Goal: Transaction & Acquisition: Download file/media

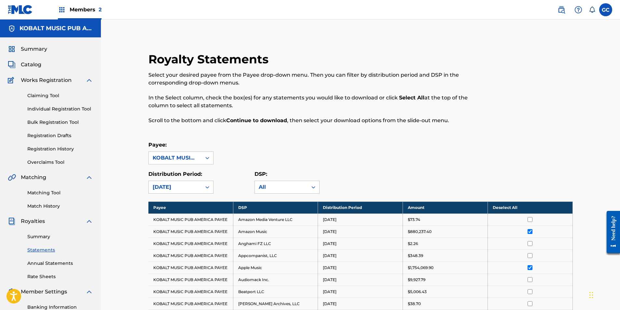
click at [69, 11] on div "Members 2" at bounding box center [80, 9] width 44 height 19
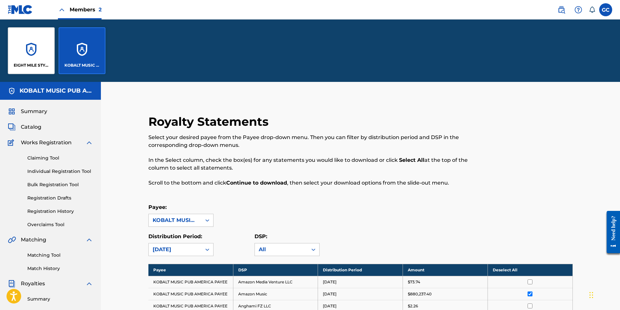
click at [88, 54] on div "KOBALT MUSIC PUB AMERICA INC" at bounding box center [82, 50] width 47 height 47
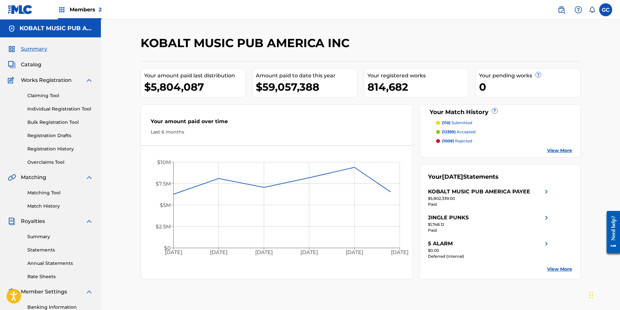
click at [49, 252] on link "Statements" at bounding box center [60, 250] width 66 height 7
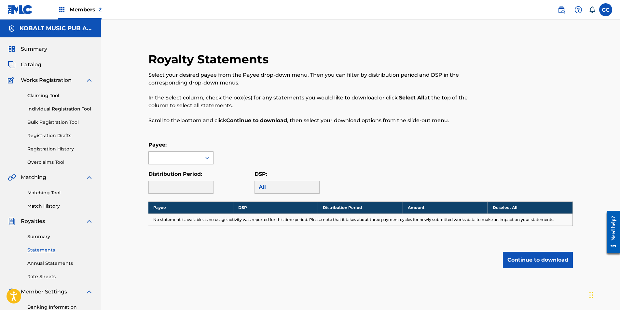
click at [202, 157] on div at bounding box center [207, 158] width 12 height 12
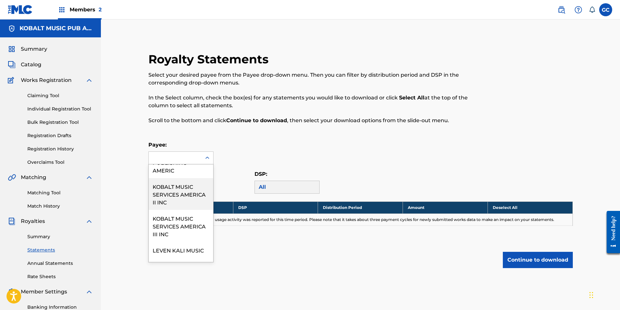
scroll to position [456, 0]
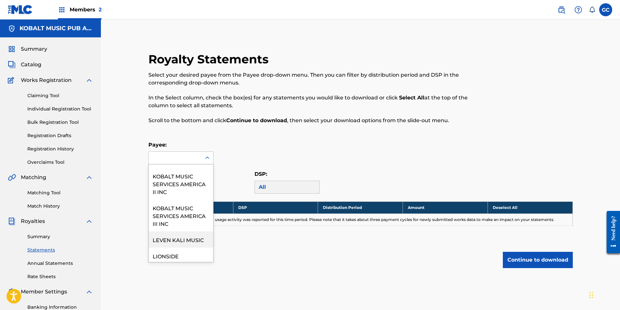
click at [177, 231] on div "KOBALT MUSIC SERVICES AMERICA III INC" at bounding box center [181, 216] width 64 height 32
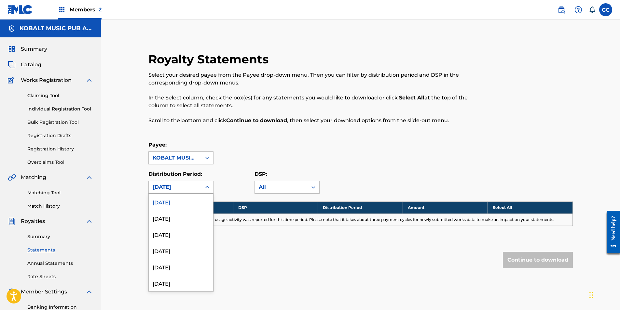
click at [209, 188] on icon at bounding box center [207, 187] width 7 height 7
click at [188, 217] on div "[DATE]" at bounding box center [181, 218] width 64 height 16
click at [197, 186] on div "[DATE]" at bounding box center [175, 187] width 53 height 12
click at [173, 232] on div "[DATE]" at bounding box center [181, 234] width 64 height 16
click at [187, 187] on div "[DATE]" at bounding box center [175, 188] width 45 height 8
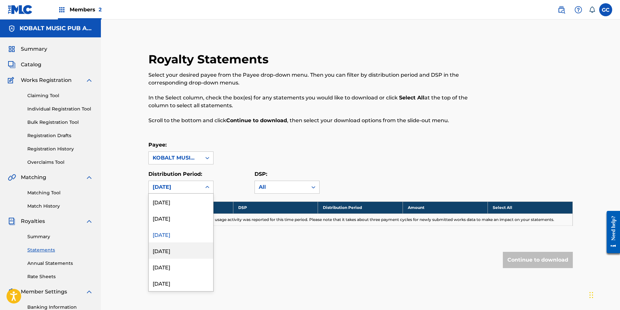
click at [181, 256] on div "[DATE]" at bounding box center [181, 251] width 64 height 16
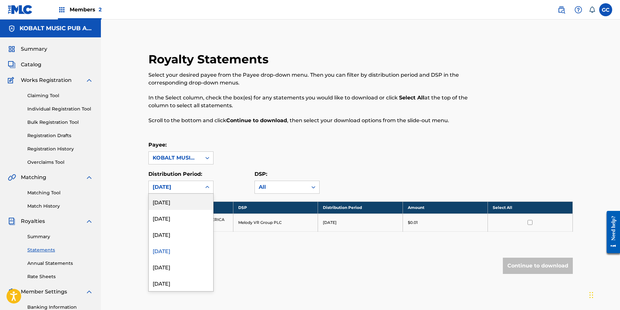
click at [181, 189] on div "[DATE]" at bounding box center [175, 188] width 45 height 8
click at [178, 266] on div "[DATE]" at bounding box center [181, 267] width 64 height 16
click at [161, 185] on div "[DATE]" at bounding box center [175, 188] width 45 height 8
click at [172, 280] on div "[DATE]" at bounding box center [181, 283] width 64 height 16
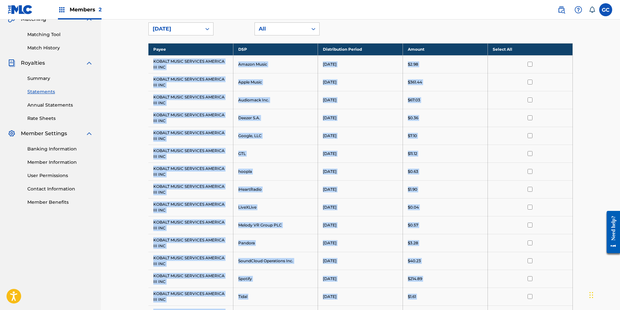
scroll to position [290, 0]
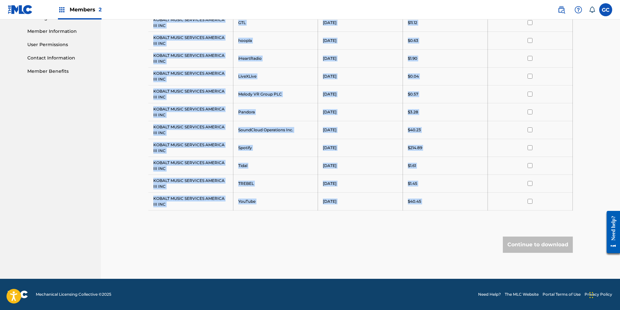
drag, startPoint x: 151, startPoint y: 220, endPoint x: 434, endPoint y: 212, distance: 282.5
click at [435, 212] on div "Royalty Statements Select your desired payee from the Payee drop-down menu. The…" at bounding box center [361, 20] width 440 height 517
drag, startPoint x: 434, startPoint y: 212, endPoint x: 418, endPoint y: 204, distance: 17.9
copy tbody "KOBALT MUSIC SERVICES AMERICA III INC Amazon Music [DATE] $2.98 KOBALT MUSIC SE…"
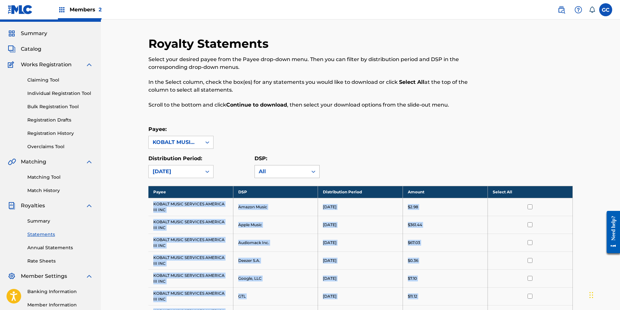
scroll to position [0, 0]
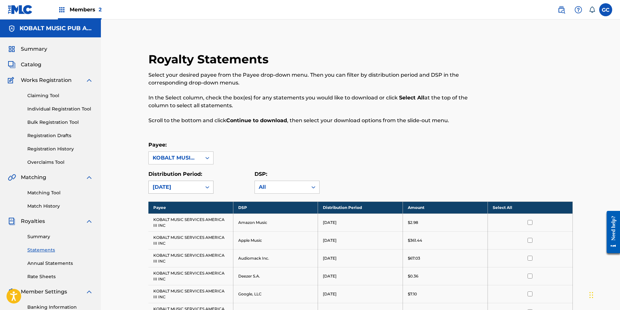
click at [200, 187] on div "[DATE]" at bounding box center [175, 187] width 53 height 12
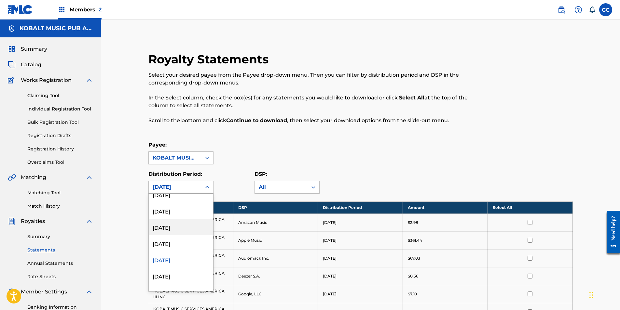
scroll to position [33, 0]
click at [171, 271] on div "[DATE]" at bounding box center [181, 267] width 64 height 16
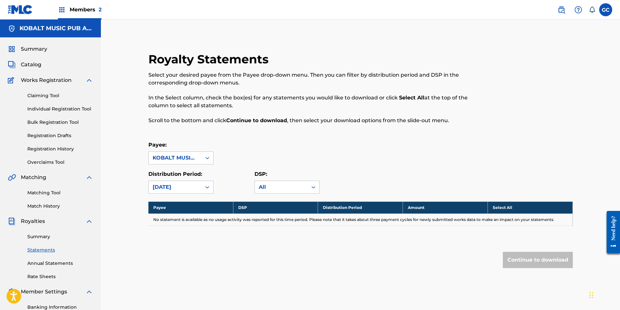
click at [179, 187] on div "[DATE]" at bounding box center [175, 188] width 45 height 8
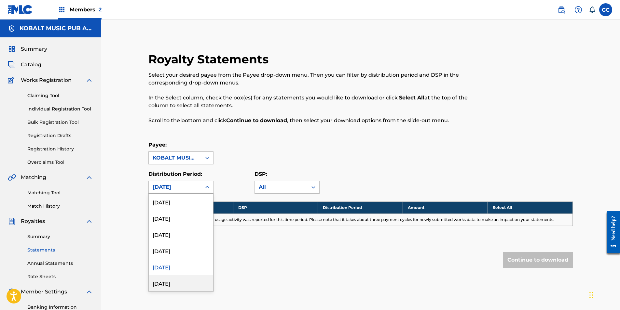
click at [177, 281] on div "[DATE]" at bounding box center [181, 283] width 64 height 16
click at [181, 191] on div "[DATE]" at bounding box center [175, 187] width 53 height 12
click at [178, 239] on div "[DATE]" at bounding box center [181, 234] width 64 height 16
click at [183, 190] on div "[DATE]" at bounding box center [175, 188] width 45 height 8
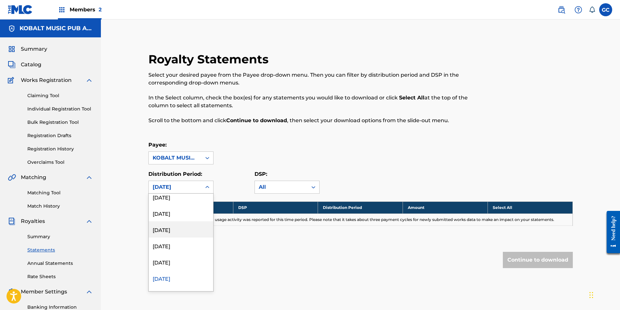
scroll to position [65, 0]
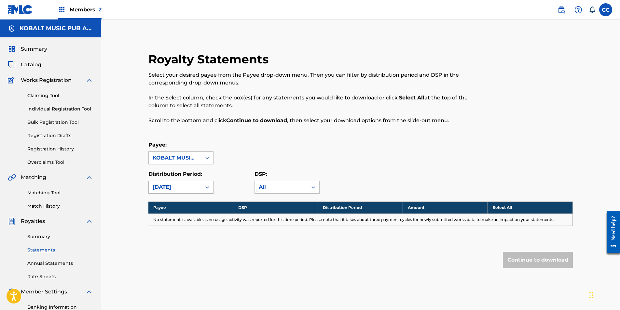
click at [195, 189] on div "[DATE]" at bounding box center [175, 188] width 45 height 8
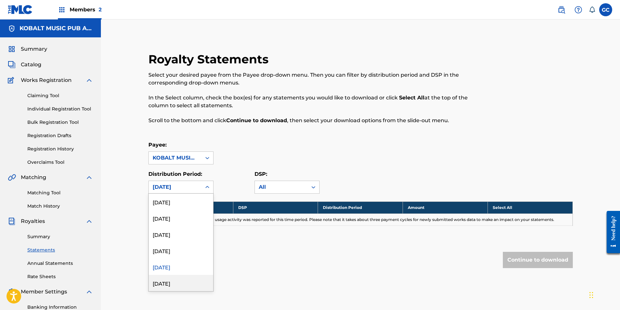
click at [183, 282] on div "[DATE]" at bounding box center [181, 283] width 64 height 16
click at [180, 188] on div "[DATE]" at bounding box center [175, 188] width 45 height 8
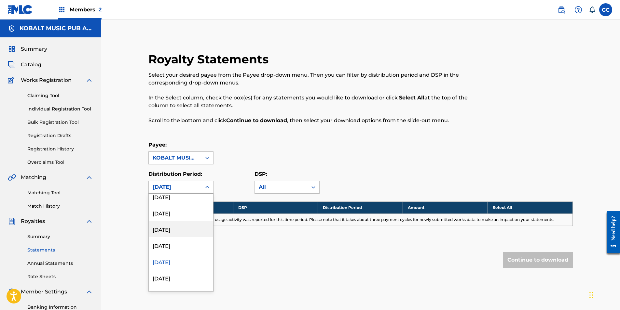
scroll to position [98, 0]
click at [183, 265] on div "[DATE]" at bounding box center [181, 267] width 64 height 16
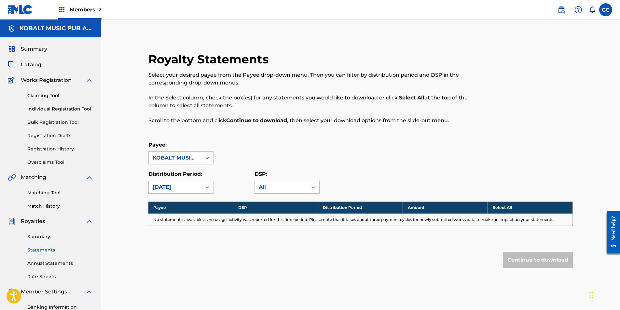
click at [187, 187] on div "[DATE]" at bounding box center [175, 188] width 45 height 8
click at [183, 258] on div "[DATE]" at bounding box center [181, 251] width 64 height 16
click at [43, 262] on link "Annual Statements" at bounding box center [60, 263] width 66 height 7
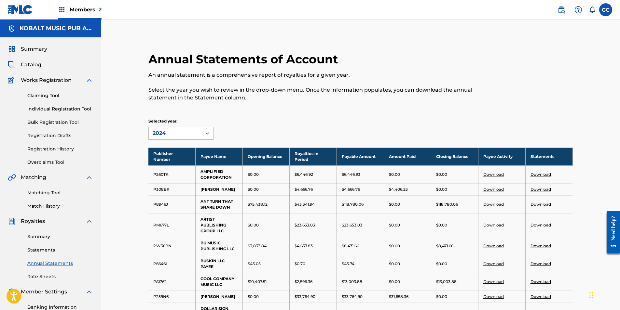
click at [204, 135] on icon at bounding box center [207, 133] width 7 height 7
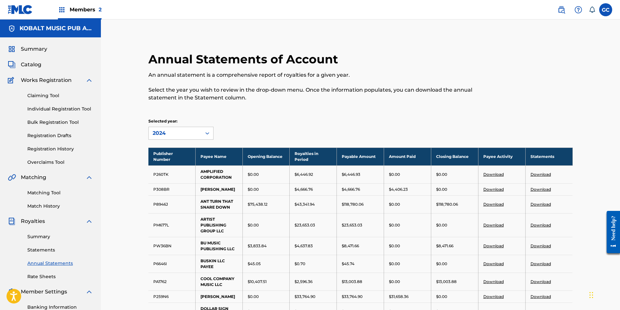
click at [48, 238] on link "Summary" at bounding box center [60, 237] width 66 height 7
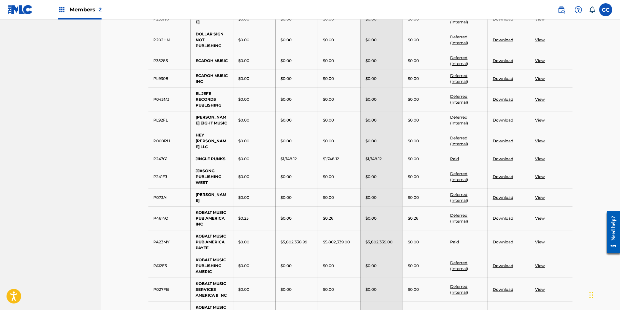
scroll to position [423, 0]
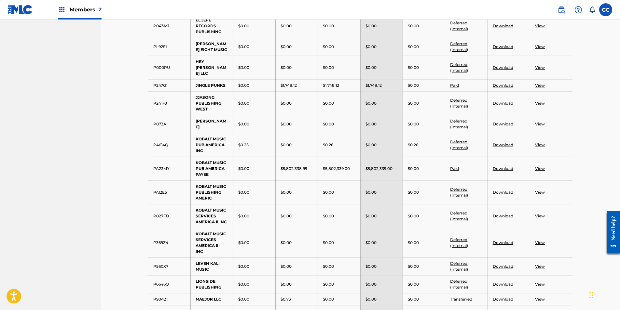
click at [467, 239] on link "Deferred (Internal)" at bounding box center [459, 243] width 18 height 11
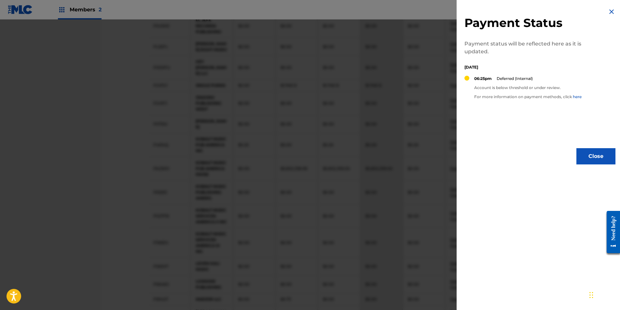
click at [607, 16] on div "Payment Status Payment status will be reflected here as it is updated. [DATE] 0…" at bounding box center [539, 86] width 167 height 172
click at [608, 14] on img at bounding box center [611, 12] width 8 height 8
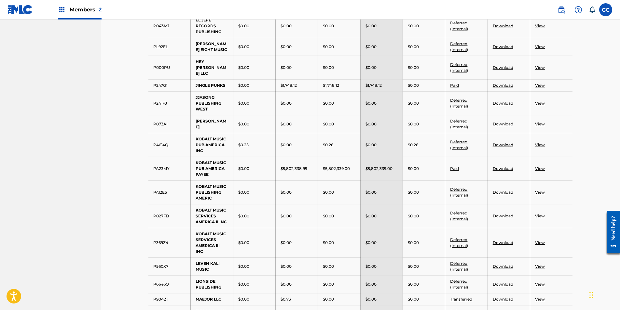
click at [540, 240] on link "View" at bounding box center [540, 242] width 10 height 5
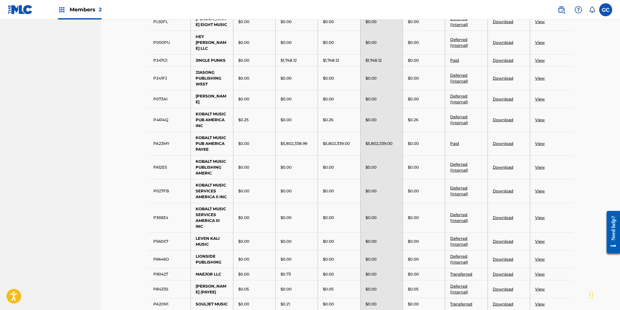
scroll to position [451, 0]
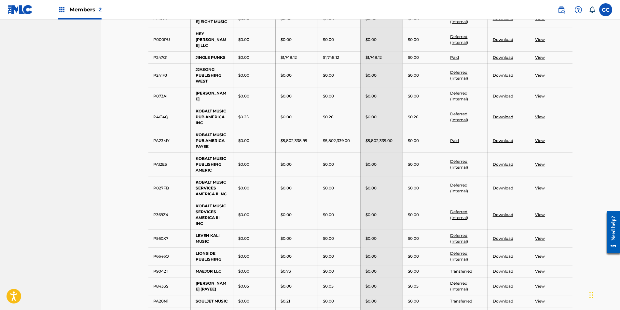
click at [508, 212] on link "Download" at bounding box center [503, 214] width 20 height 5
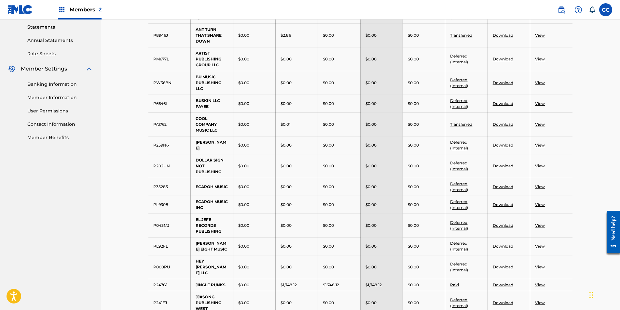
scroll to position [28, 0]
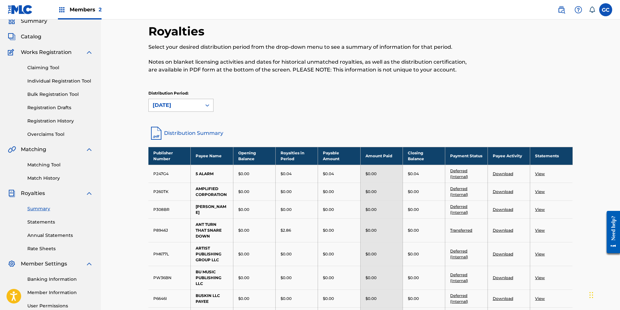
click at [184, 105] on div "[DATE]" at bounding box center [175, 106] width 45 height 8
drag, startPoint x: 177, startPoint y: 102, endPoint x: 188, endPoint y: 111, distance: 14.8
click at [177, 102] on div "[DATE]" at bounding box center [175, 106] width 45 height 8
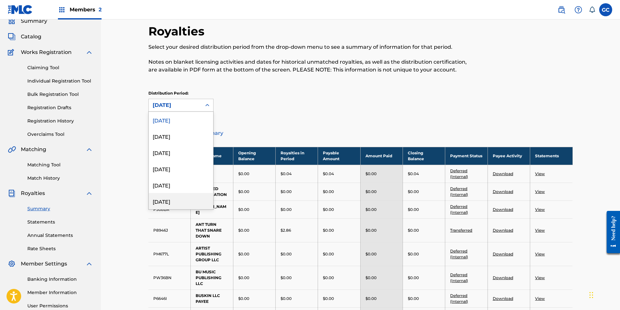
click at [178, 199] on div "[DATE]" at bounding box center [181, 201] width 64 height 16
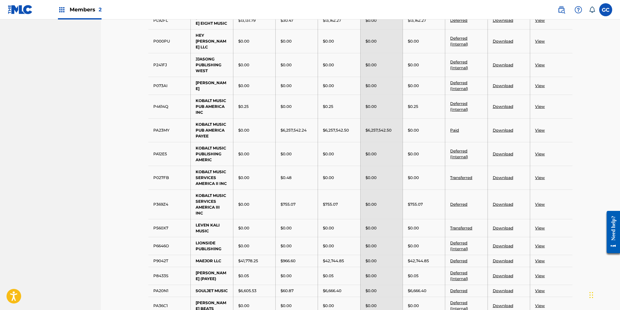
scroll to position [451, 0]
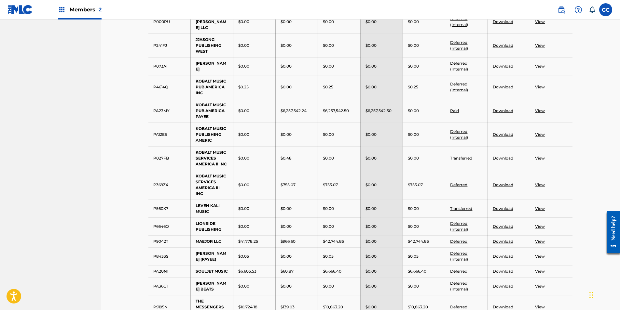
click at [503, 183] on link "Download" at bounding box center [503, 185] width 20 height 5
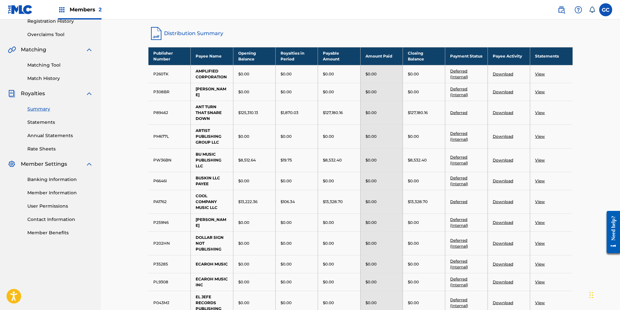
scroll to position [28, 0]
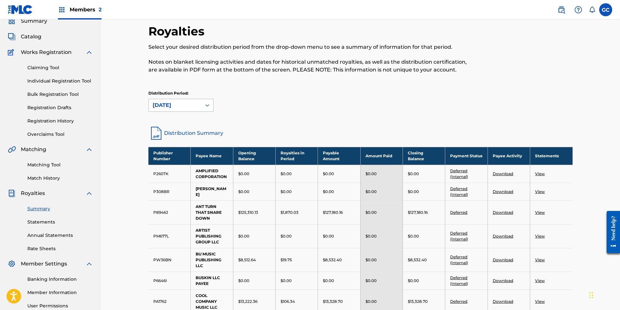
click at [181, 111] on div "[DATE]" at bounding box center [175, 105] width 53 height 12
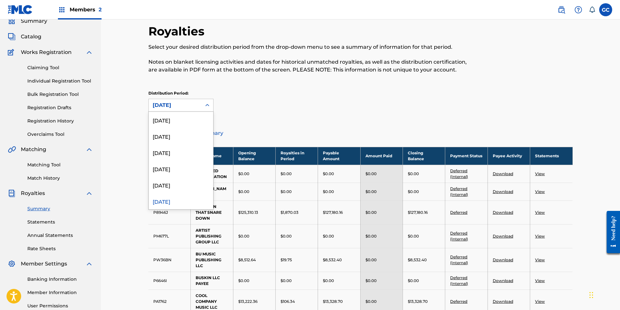
scroll to position [6, 0]
click at [186, 183] on div "[DATE]" at bounding box center [181, 179] width 64 height 16
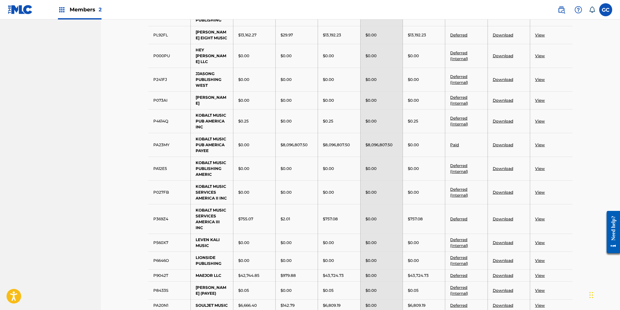
scroll to position [418, 0]
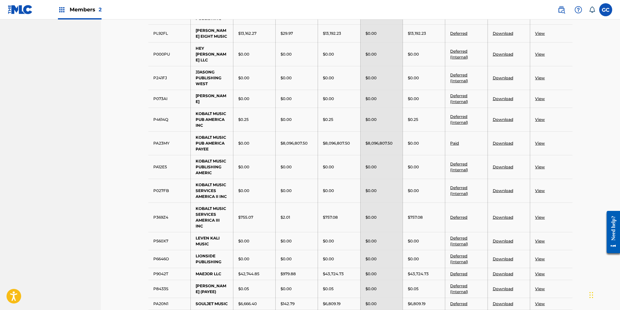
click at [505, 215] on link "Download" at bounding box center [503, 217] width 20 height 5
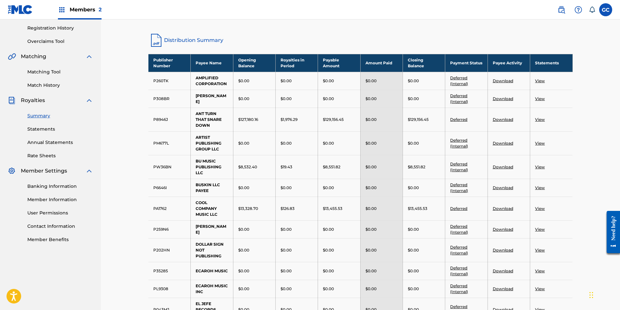
scroll to position [61, 0]
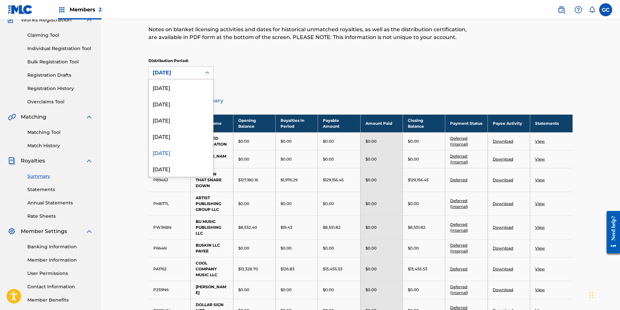
click at [188, 71] on div "[DATE]" at bounding box center [175, 73] width 45 height 8
click at [189, 136] on div "[DATE]" at bounding box center [181, 136] width 64 height 16
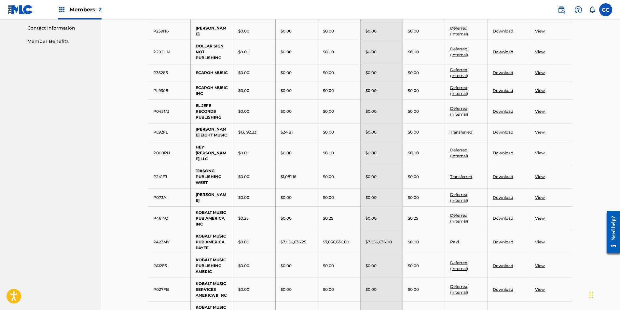
scroll to position [386, 0]
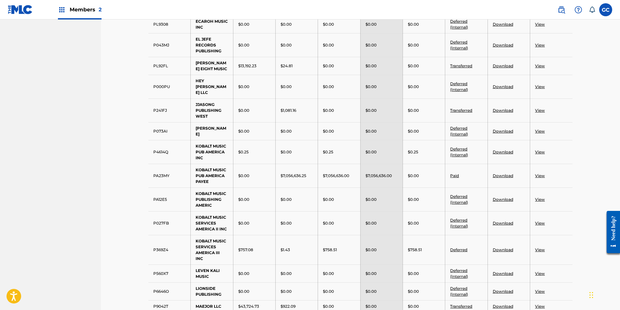
click at [503, 248] on link "Download" at bounding box center [503, 250] width 20 height 5
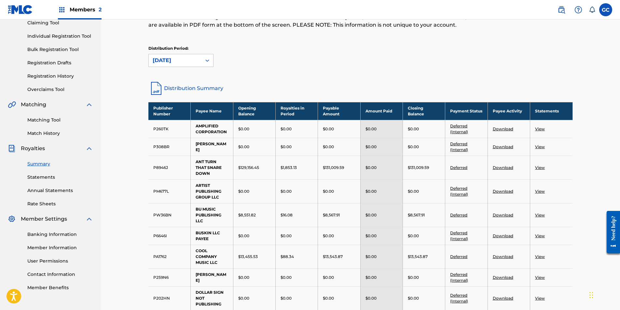
scroll to position [28, 0]
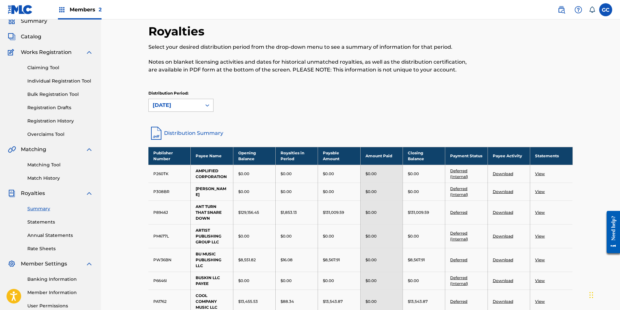
click at [177, 105] on div "[DATE]" at bounding box center [175, 106] width 45 height 8
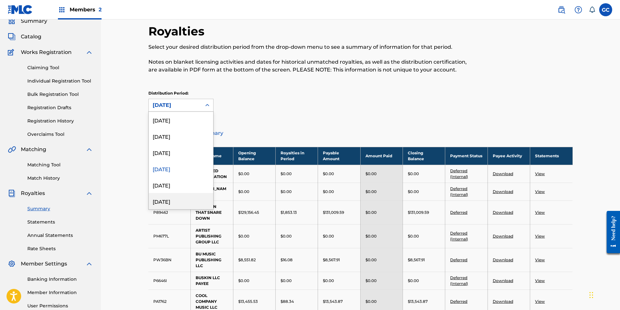
click at [173, 198] on div "[DATE]" at bounding box center [181, 201] width 64 height 16
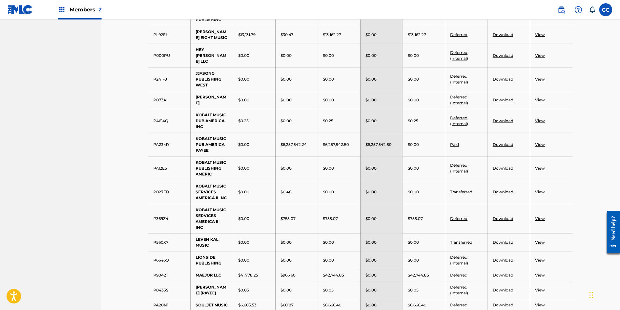
scroll to position [418, 0]
click at [501, 215] on link "Download" at bounding box center [503, 217] width 20 height 5
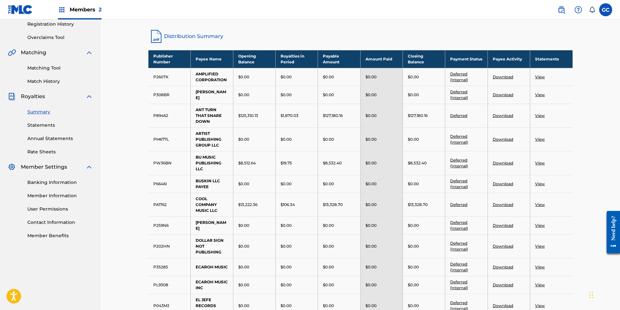
scroll to position [0, 0]
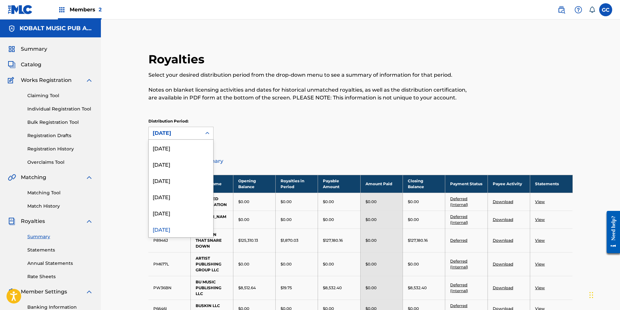
click at [189, 136] on div "[DATE]" at bounding box center [175, 133] width 45 height 8
click at [189, 146] on div "[DATE]" at bounding box center [181, 148] width 64 height 16
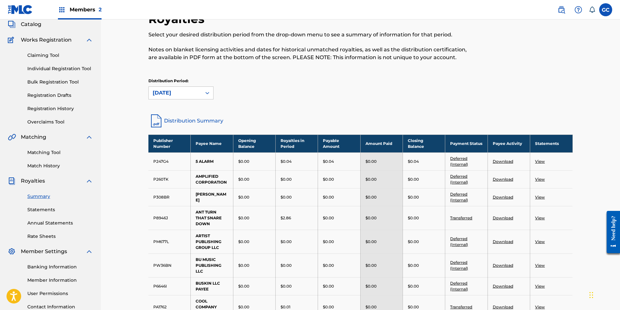
scroll to position [130, 0]
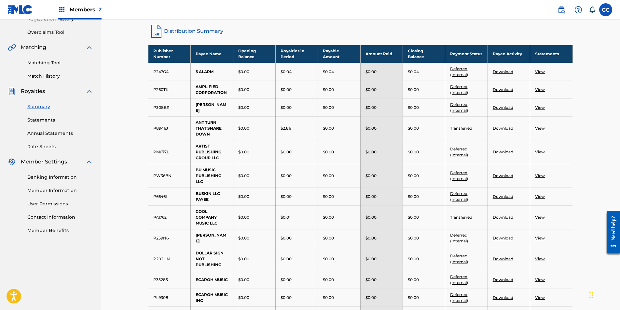
click at [540, 177] on link "View" at bounding box center [540, 175] width 10 height 5
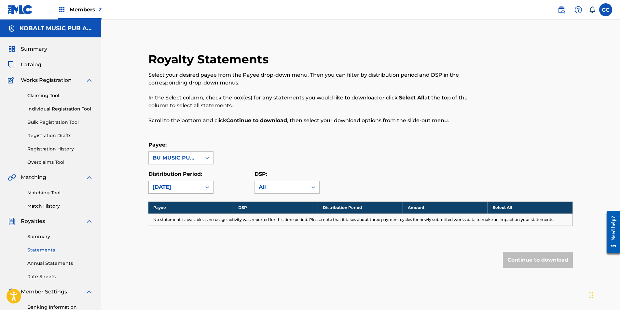
click at [192, 193] on div "[DATE]" at bounding box center [175, 187] width 53 height 12
click at [178, 219] on div "[DATE]" at bounding box center [181, 218] width 64 height 16
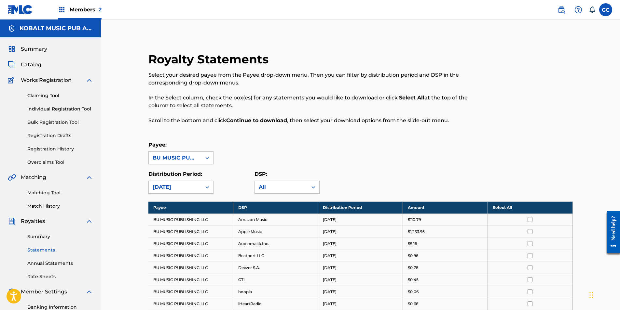
scroll to position [93, 0]
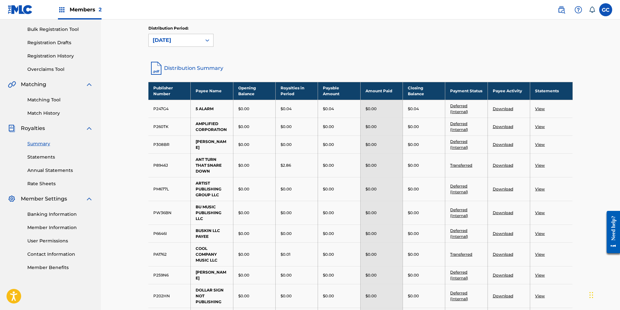
click at [503, 215] on link "Download" at bounding box center [503, 213] width 20 height 5
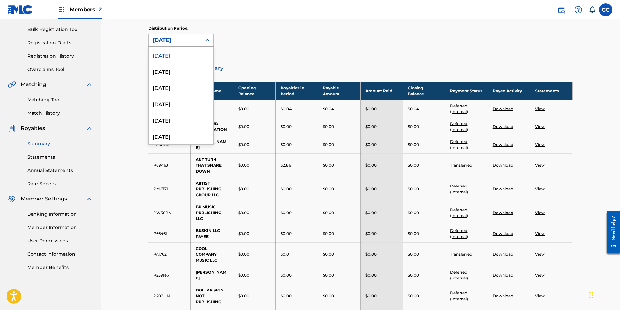
click at [179, 36] on div "[DATE]" at bounding box center [175, 40] width 53 height 12
click at [181, 73] on div "[DATE]" at bounding box center [181, 71] width 64 height 16
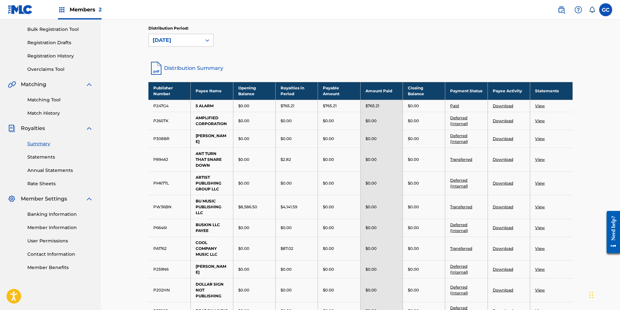
click at [503, 209] on link "Download" at bounding box center [503, 207] width 20 height 5
